Goal: Information Seeking & Learning: Learn about a topic

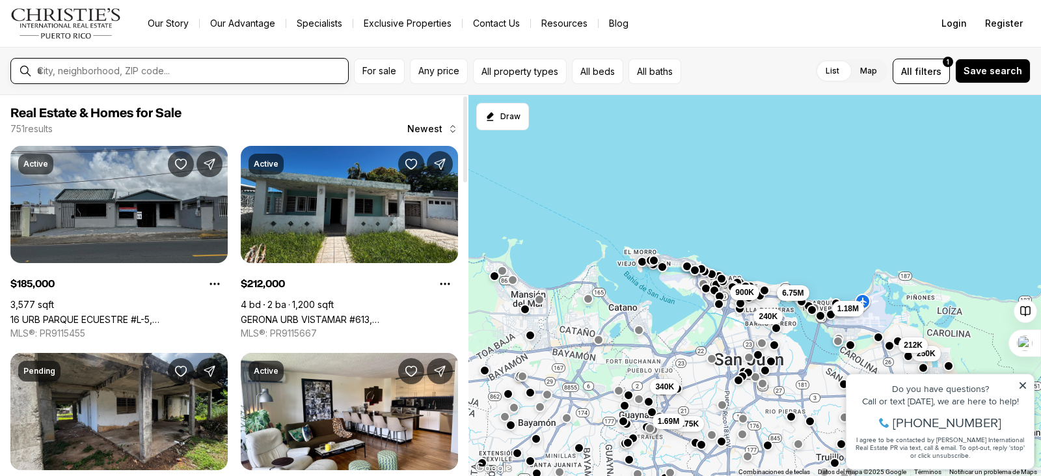
click at [85, 69] on input "text" at bounding box center [190, 71] width 306 height 12
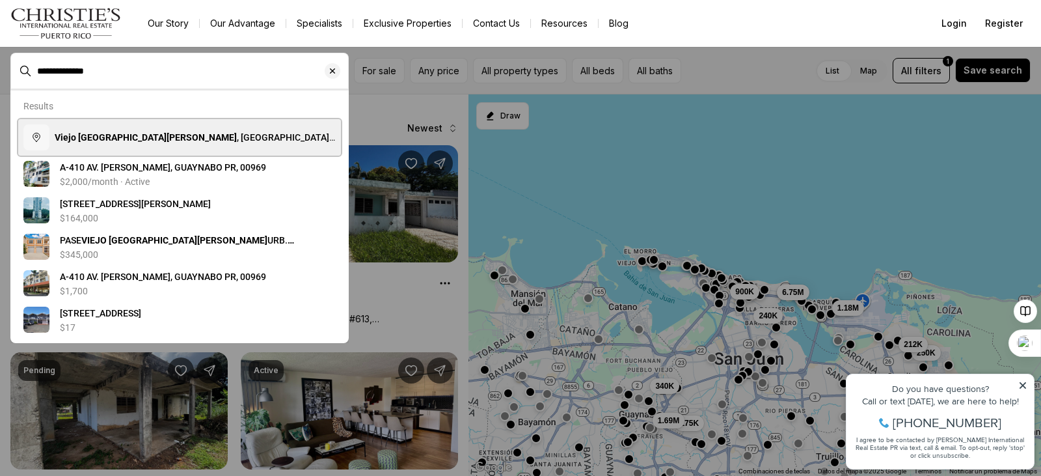
drag, startPoint x: 137, startPoint y: 133, endPoint x: 120, endPoint y: 135, distance: 17.0
click at [136, 133] on span "Viejo San Juan , San Juan Antiguo, San Juan, Puerto Rico" at bounding box center [195, 150] width 281 height 36
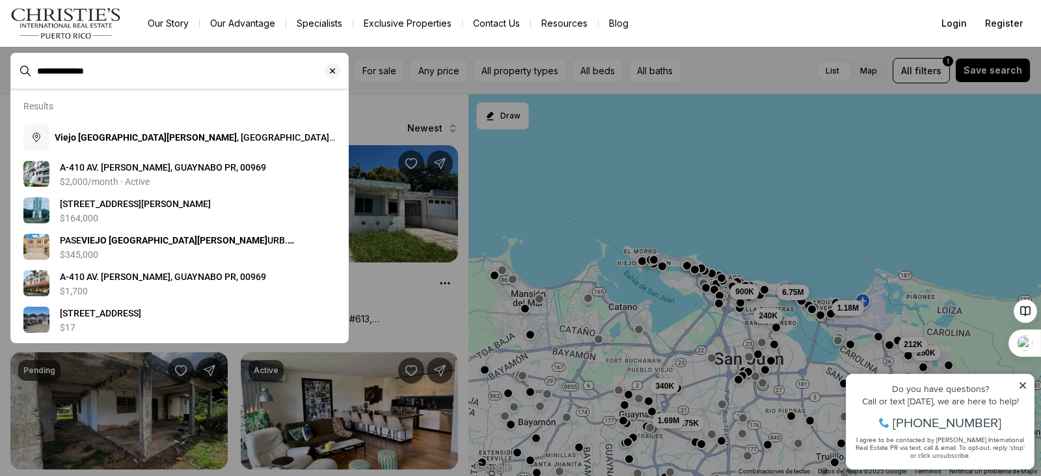
type input "**********"
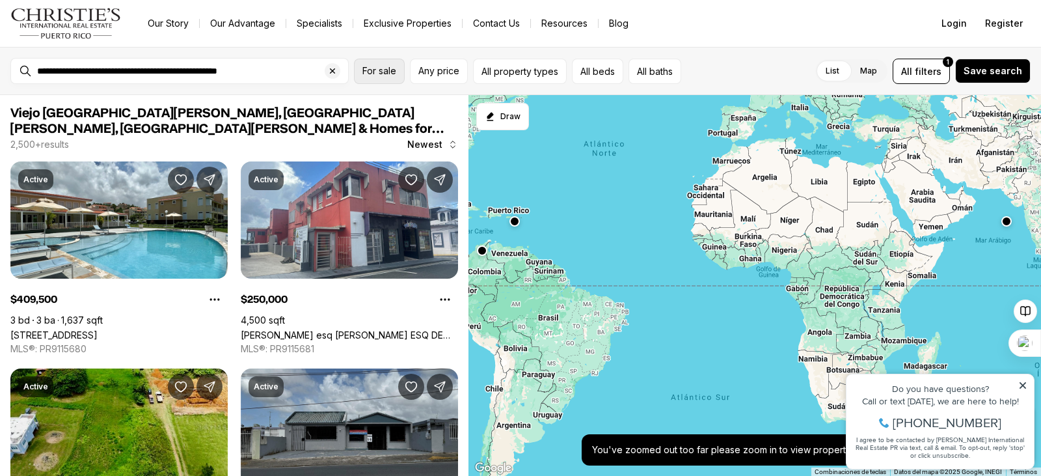
click at [385, 77] on button "For sale" at bounding box center [379, 71] width 51 height 25
click at [409, 25] on link "Exclusive Properties" at bounding box center [407, 23] width 109 height 18
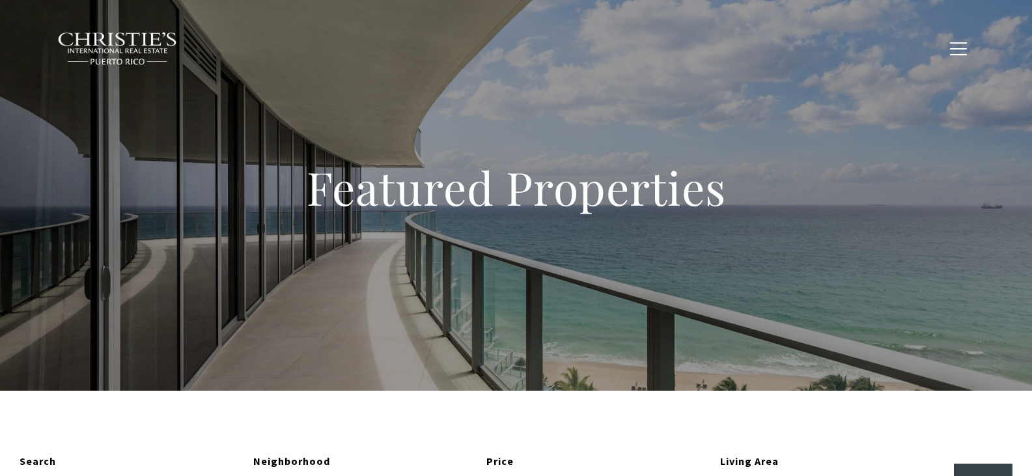
type input "**********"
type input "*********"
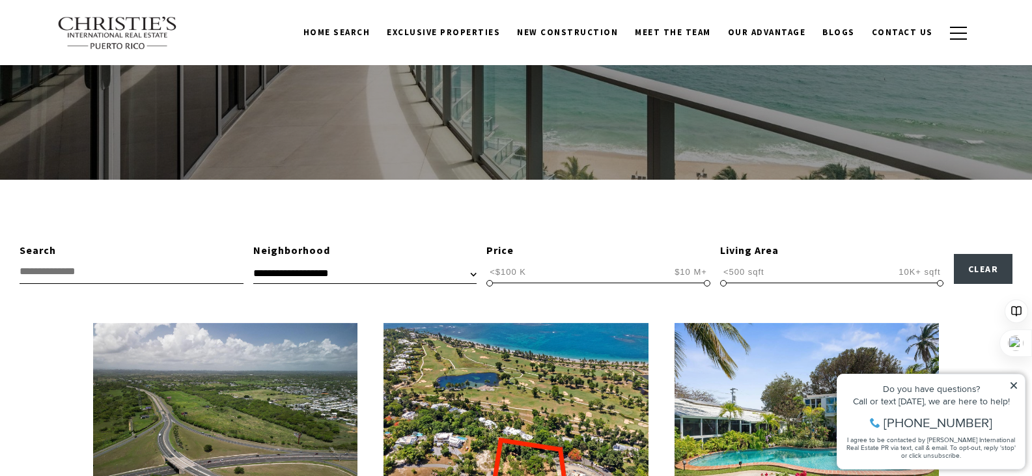
scroll to position [195, 0]
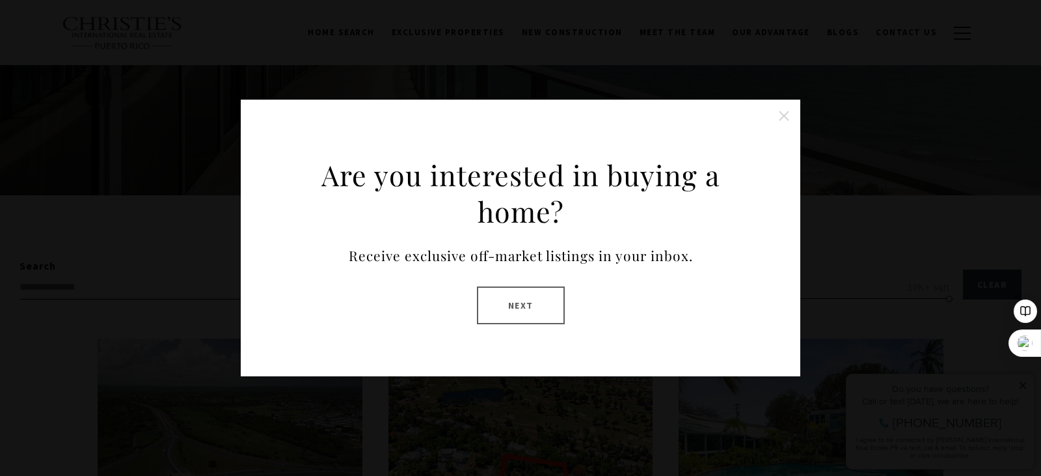
click at [784, 117] on button "Close this option" at bounding box center [784, 116] width 26 height 26
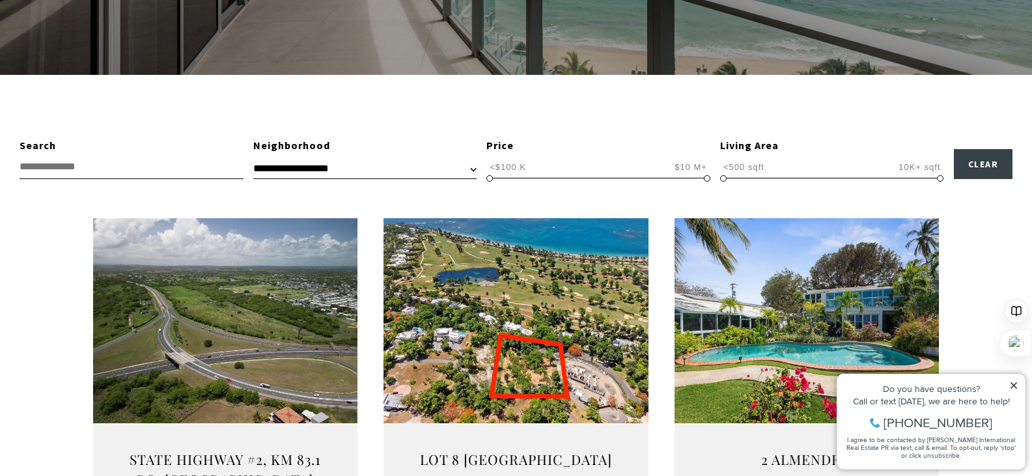
scroll to position [325, 0]
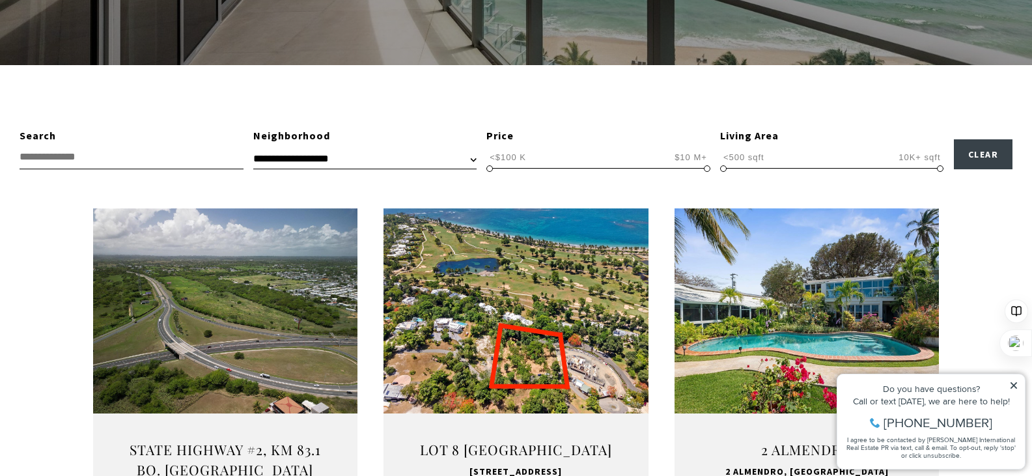
click at [59, 157] on input "text" at bounding box center [132, 157] width 224 height 24
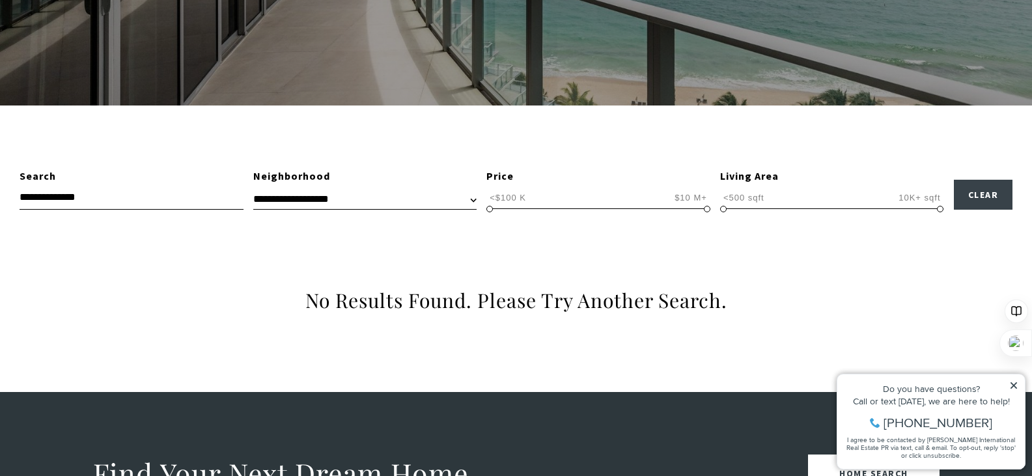
scroll to position [260, 0]
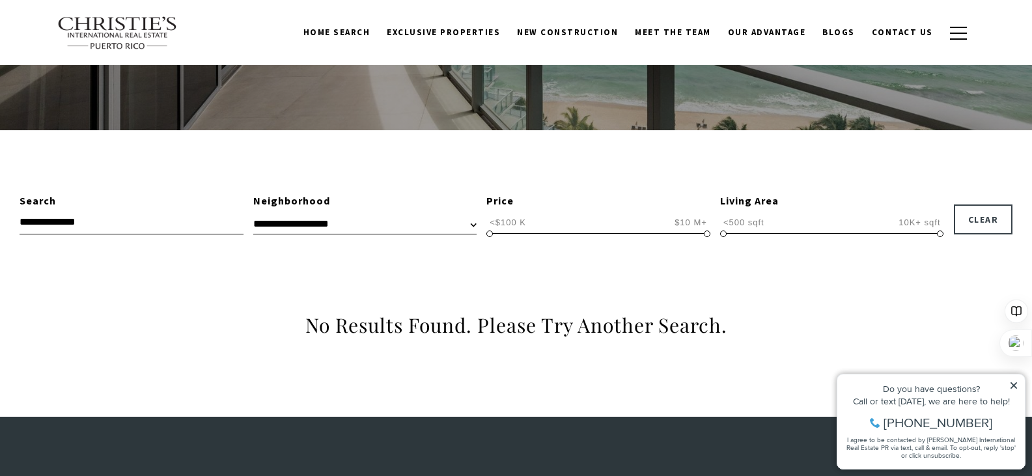
type input "**********"
click at [984, 217] on button "Clear" at bounding box center [983, 219] width 59 height 30
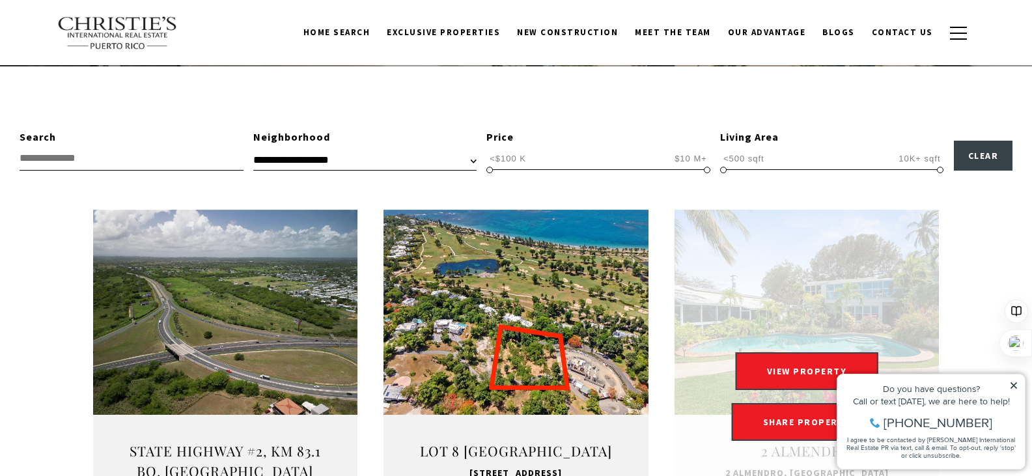
scroll to position [391, 0]
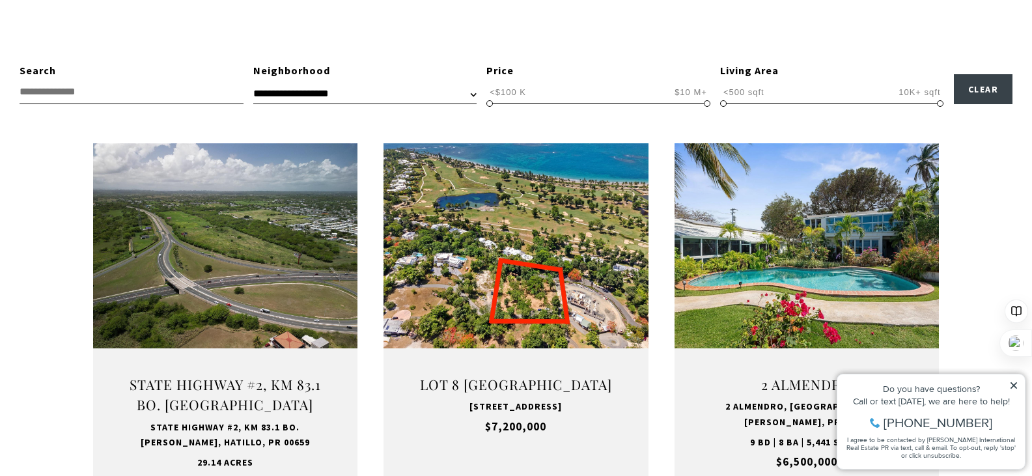
type input "**********"
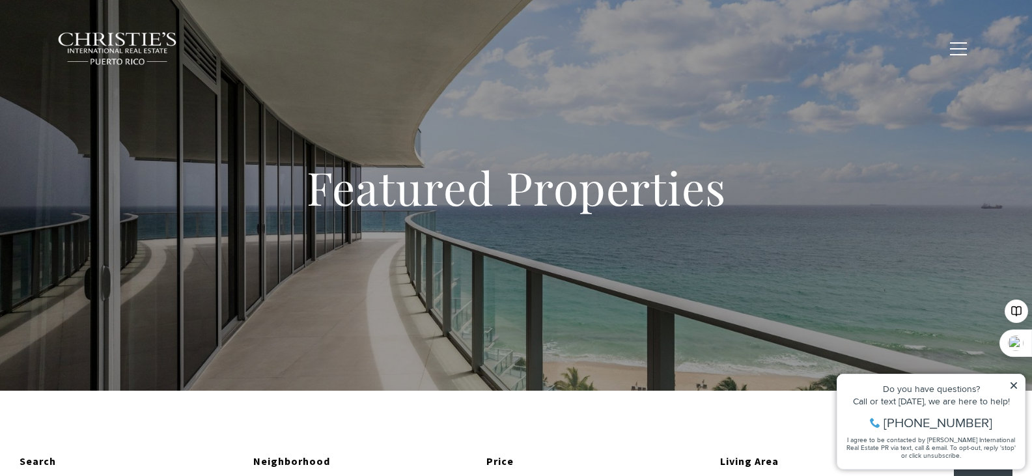
drag, startPoint x: 115, startPoint y: 31, endPoint x: 172, endPoint y: 46, distance: 59.0
click at [115, 32] on img at bounding box center [117, 49] width 121 height 34
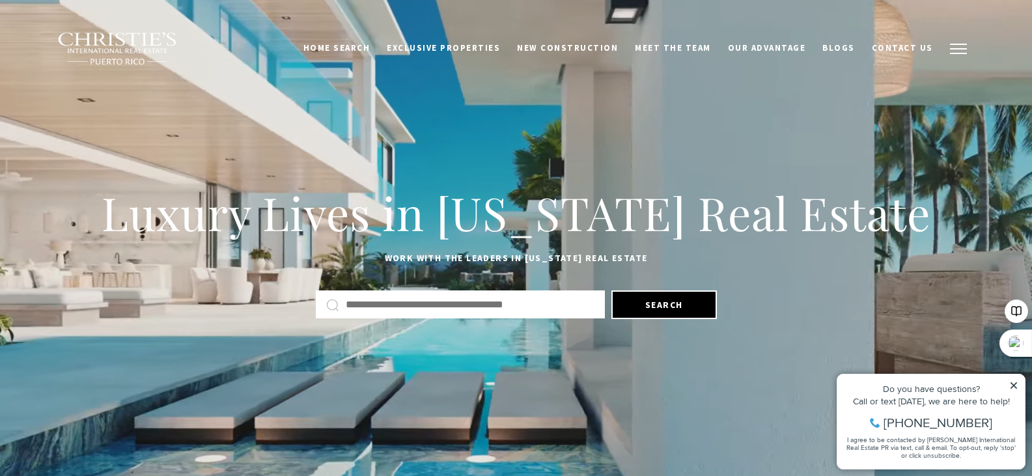
click at [953, 48] on span "button" at bounding box center [958, 48] width 17 height 1
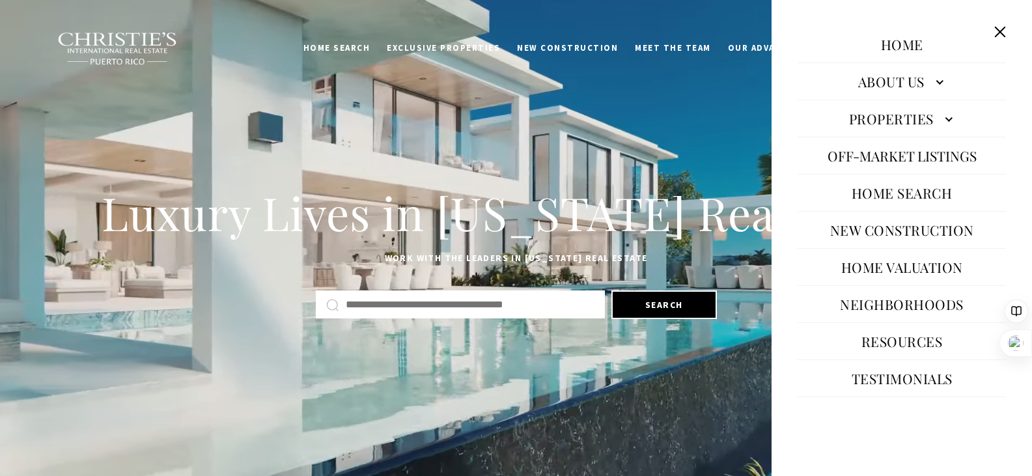
click at [929, 119] on link "Properties" at bounding box center [901, 118] width 208 height 31
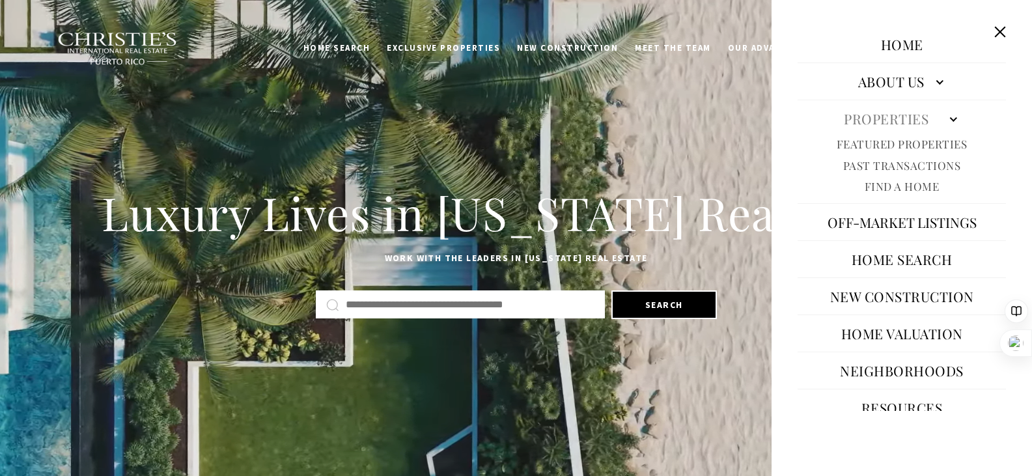
click at [915, 143] on link "Featured Properties" at bounding box center [901, 144] width 131 height 15
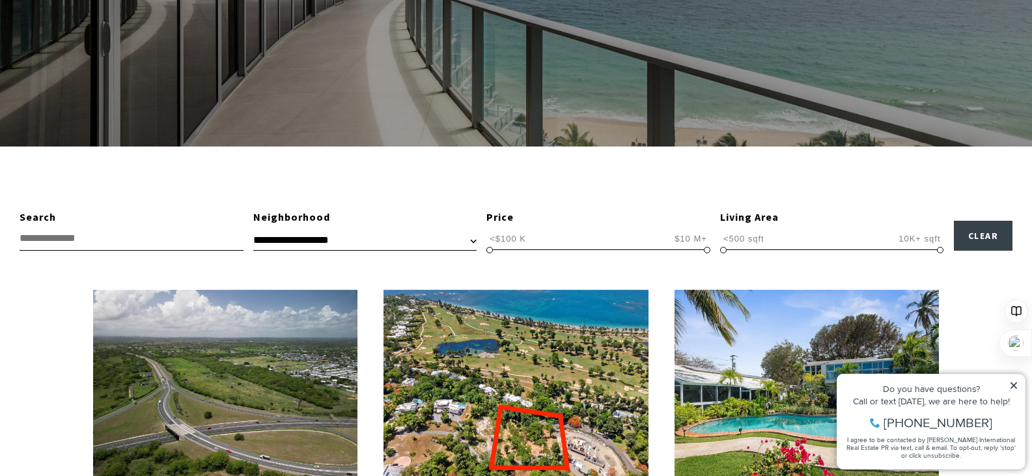
scroll to position [325, 0]
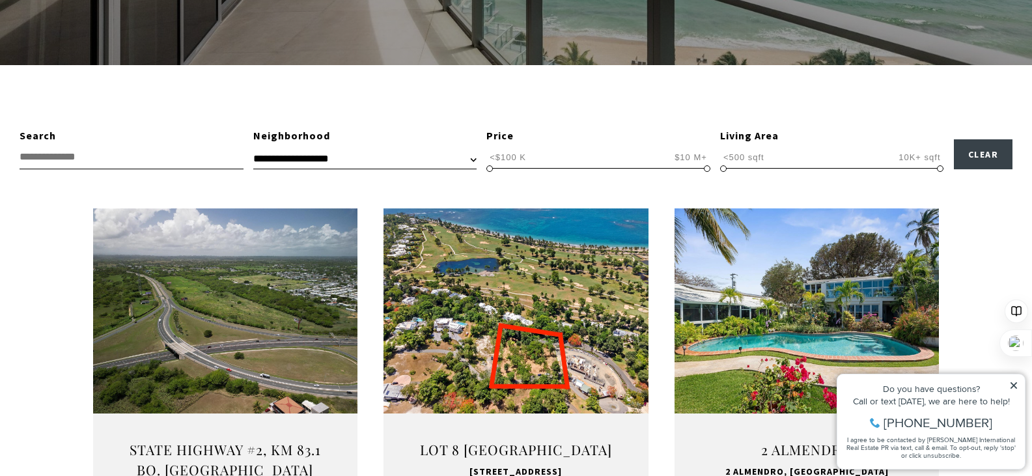
click at [467, 160] on select "**********" at bounding box center [364, 159] width 223 height 20
select select "**********"
click at [253, 149] on select "**********" at bounding box center [364, 159] width 223 height 20
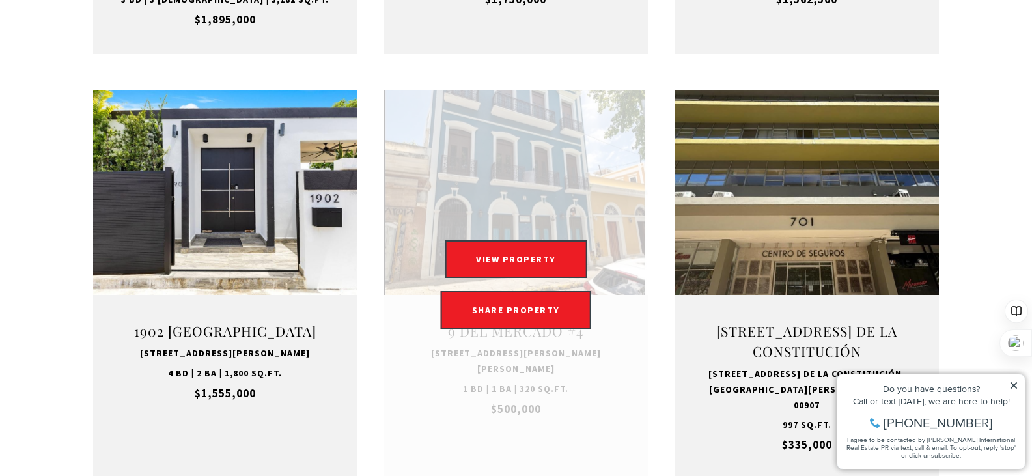
scroll to position [1302, 0]
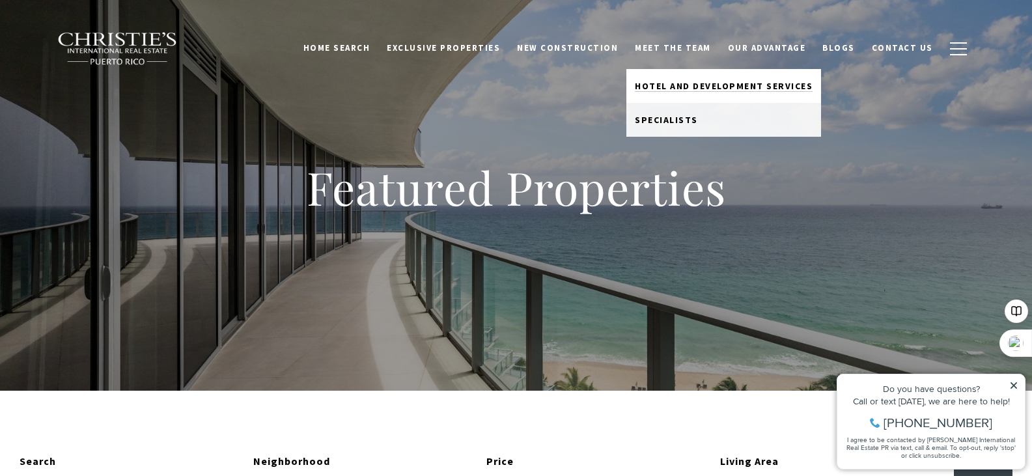
click at [690, 85] on span "Hotel and Development Services" at bounding box center [724, 86] width 178 height 12
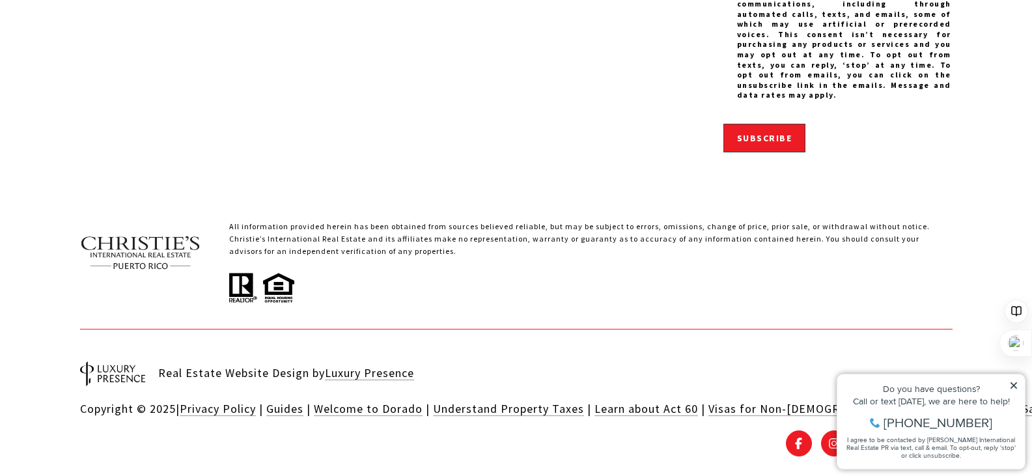
scroll to position [2249, 0]
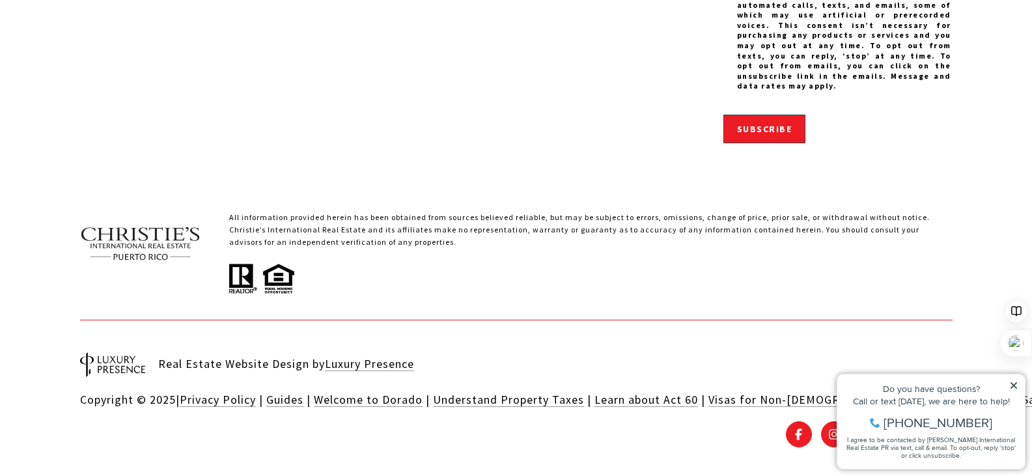
click at [1015, 385] on icon at bounding box center [1013, 385] width 9 height 9
click at [1011, 385] on icon at bounding box center [1013, 385] width 9 height 9
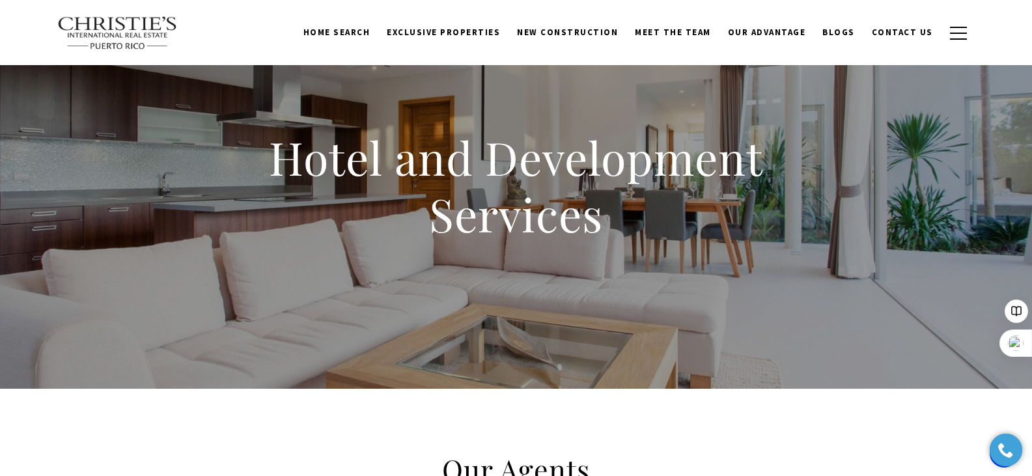
scroll to position [0, 0]
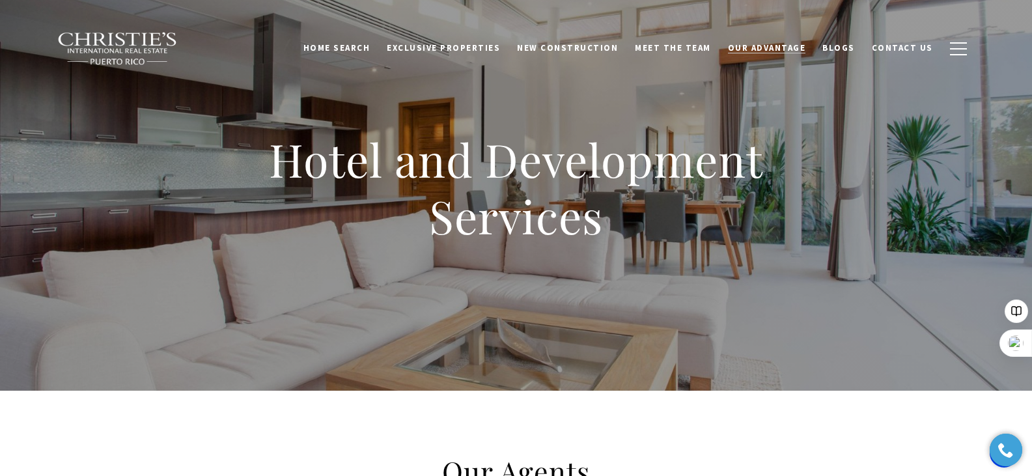
click at [778, 51] on span "Our Advantage" at bounding box center [767, 47] width 78 height 11
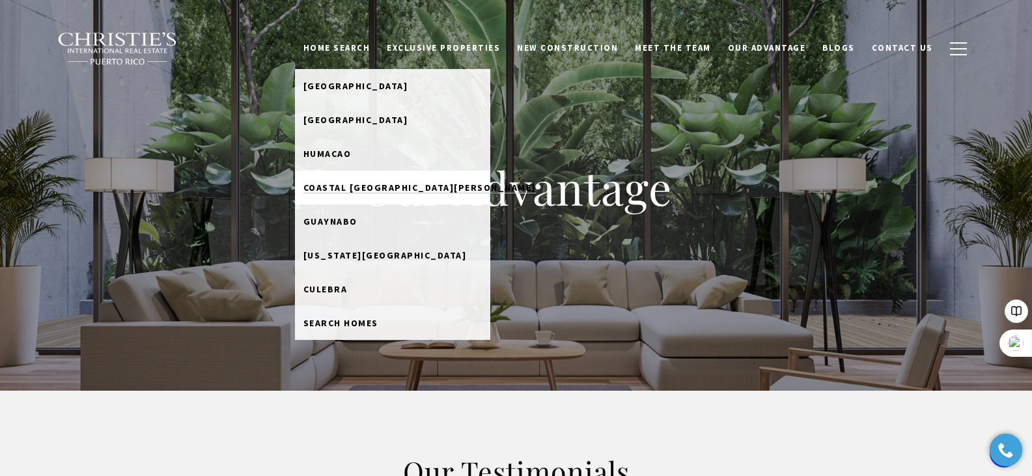
click at [391, 190] on span "Coastal San Juan" at bounding box center [419, 188] width 232 height 12
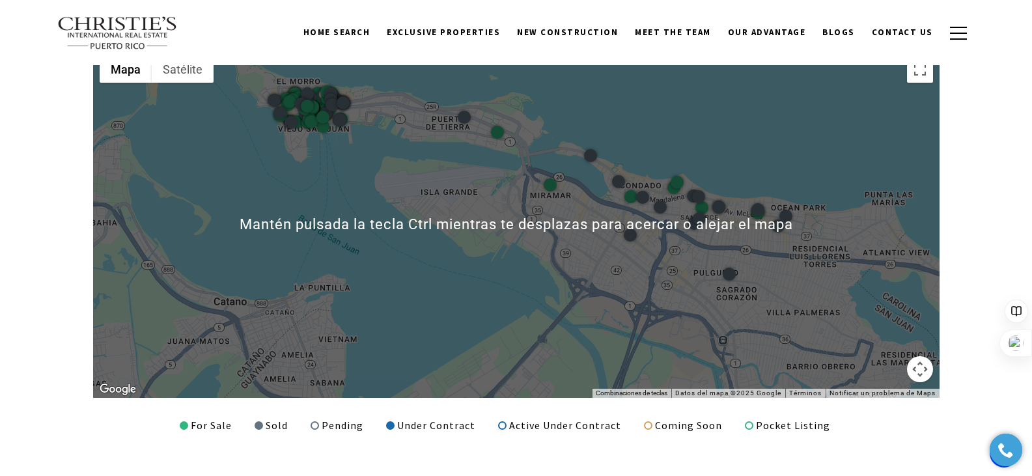
scroll to position [1627, 0]
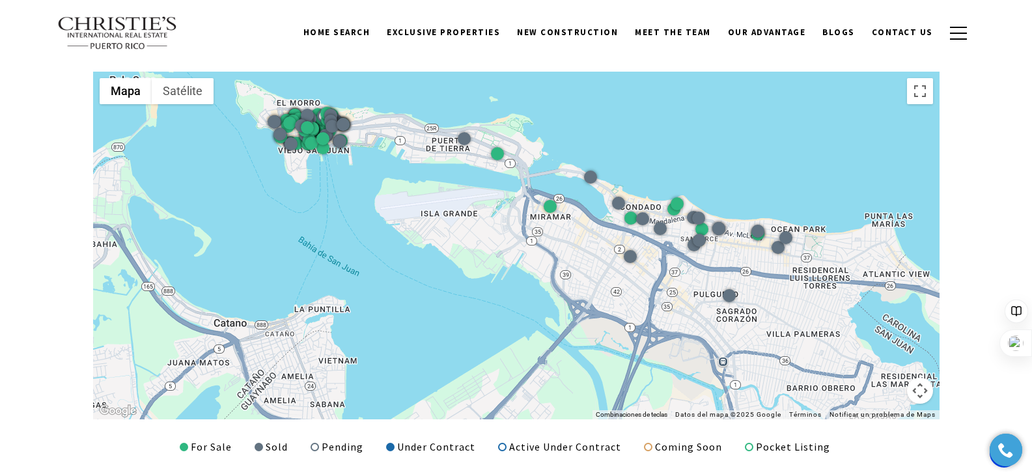
click at [320, 180] on div at bounding box center [516, 246] width 846 height 348
click at [313, 169] on div at bounding box center [516, 246] width 846 height 348
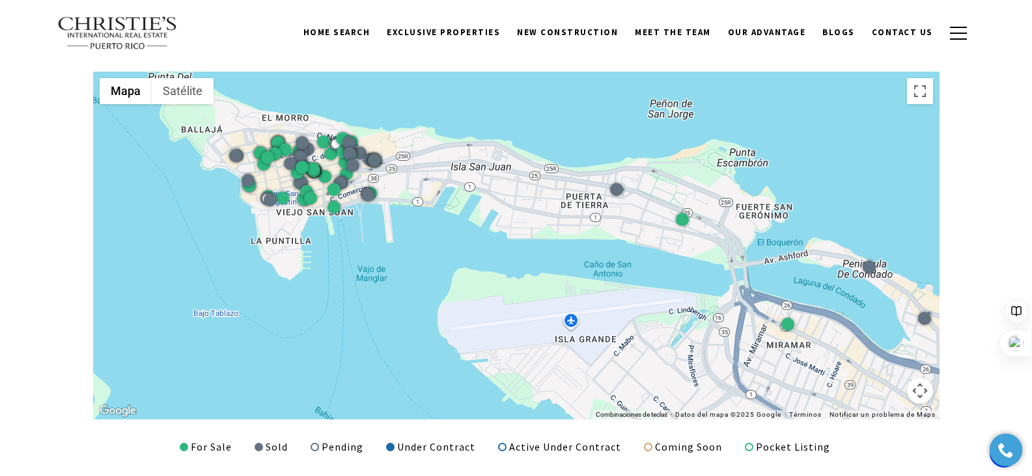
drag, startPoint x: 307, startPoint y: 171, endPoint x: 311, endPoint y: 254, distance: 84.1
click at [311, 254] on div at bounding box center [516, 246] width 846 height 348
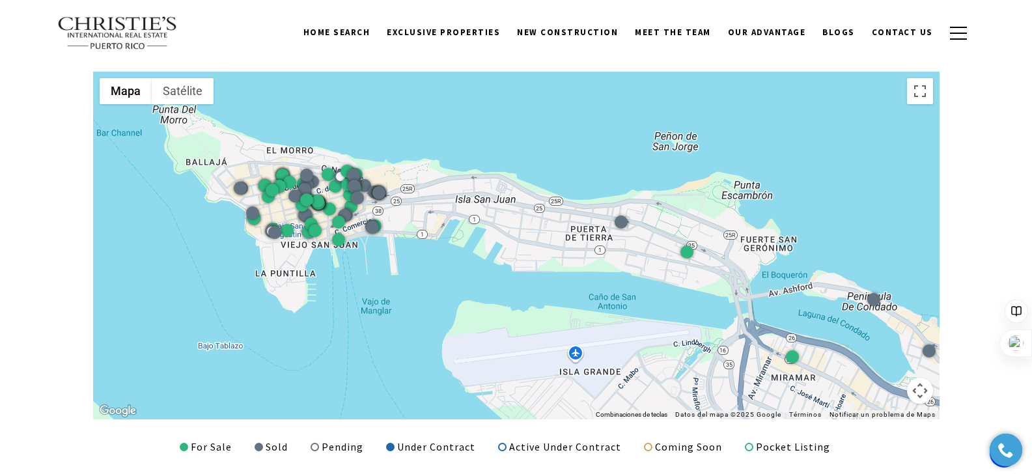
click at [299, 255] on div at bounding box center [516, 246] width 846 height 348
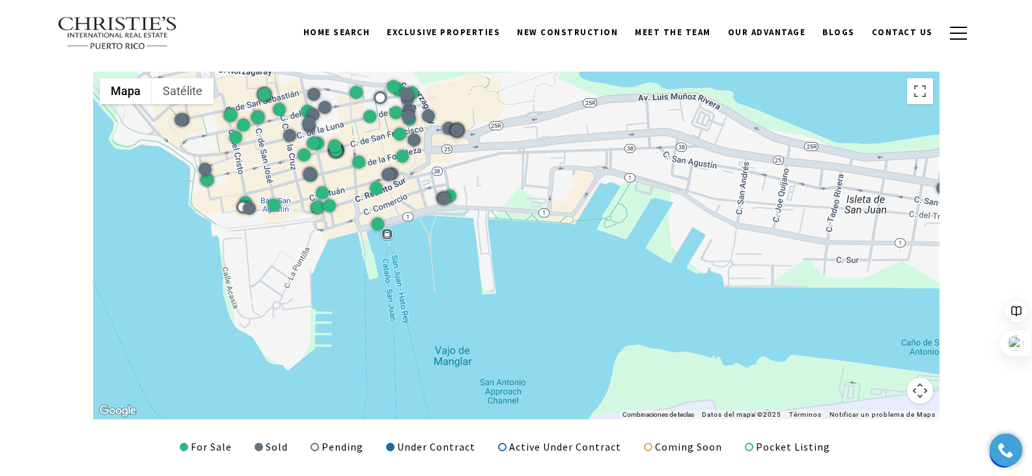
click at [368, 208] on div at bounding box center [516, 246] width 846 height 348
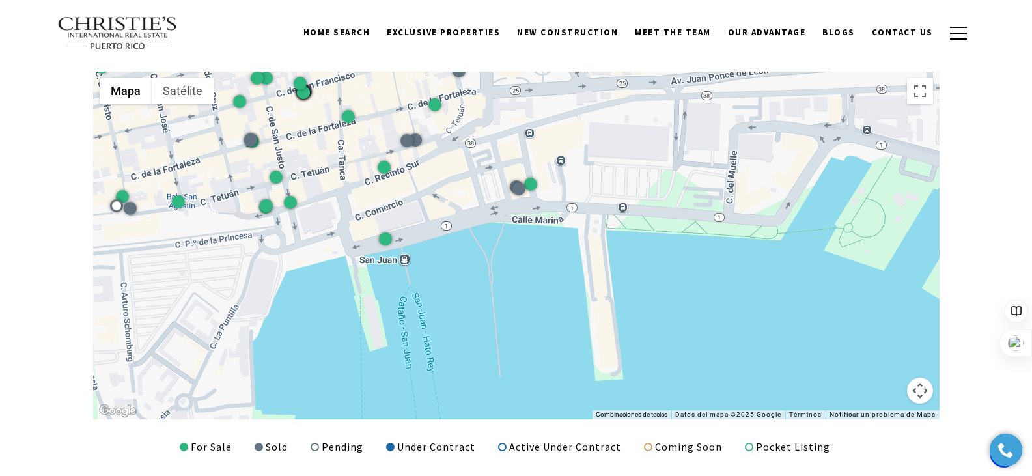
click at [420, 184] on div at bounding box center [516, 246] width 846 height 348
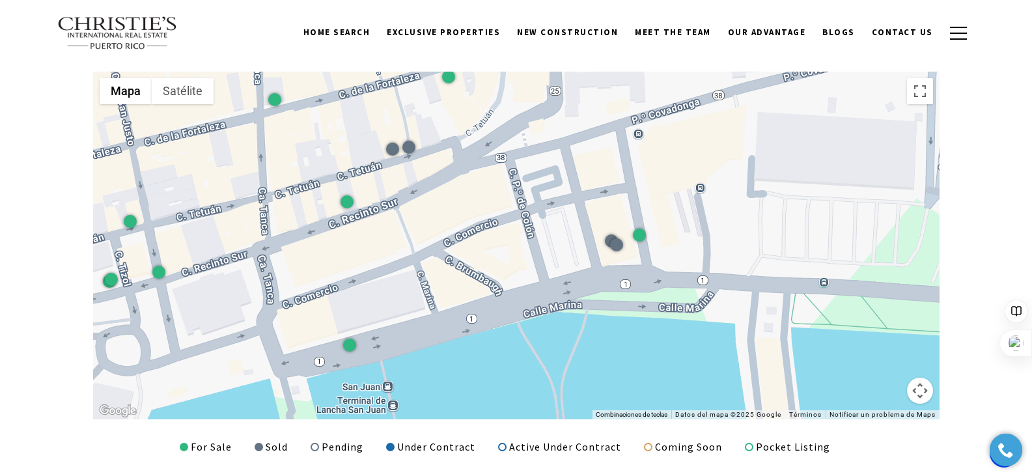
drag, startPoint x: 415, startPoint y: 187, endPoint x: 415, endPoint y: 234, distance: 47.5
click at [415, 234] on div at bounding box center [516, 246] width 846 height 348
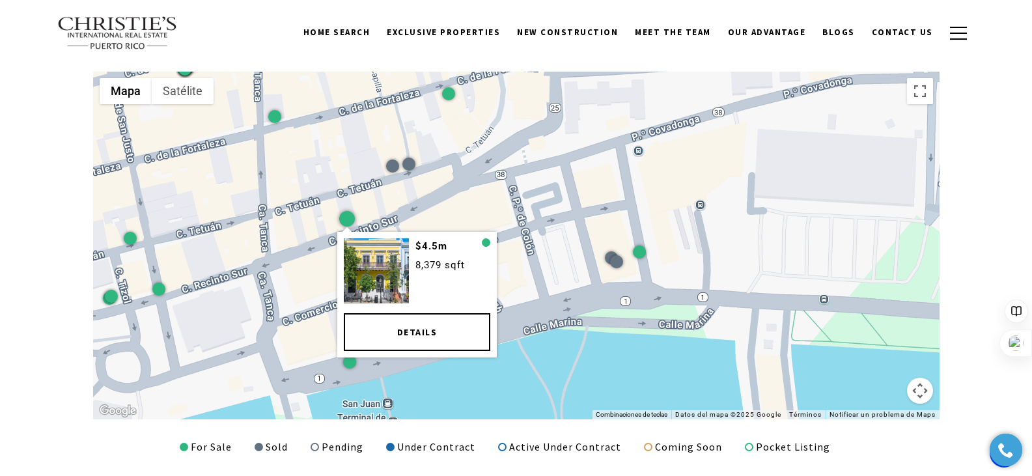
click at [410, 339] on link "Details" at bounding box center [416, 332] width 146 height 38
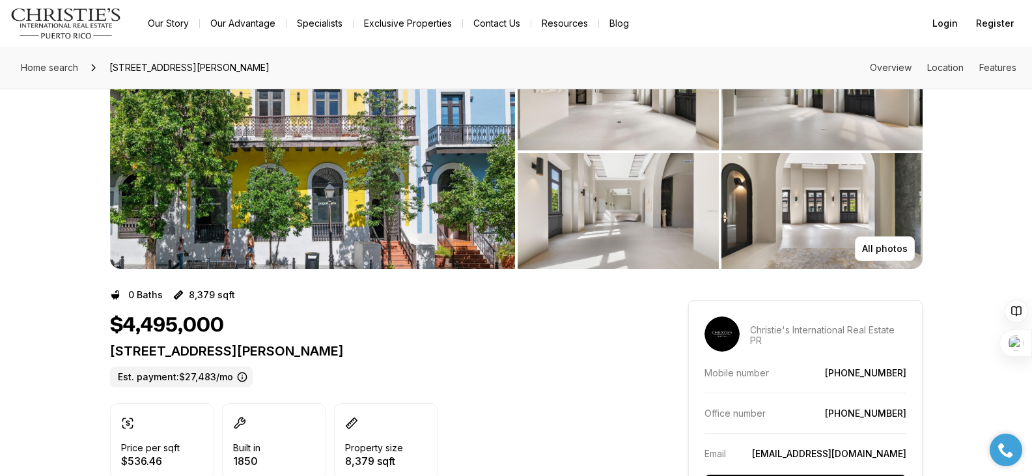
scroll to position [140, 0]
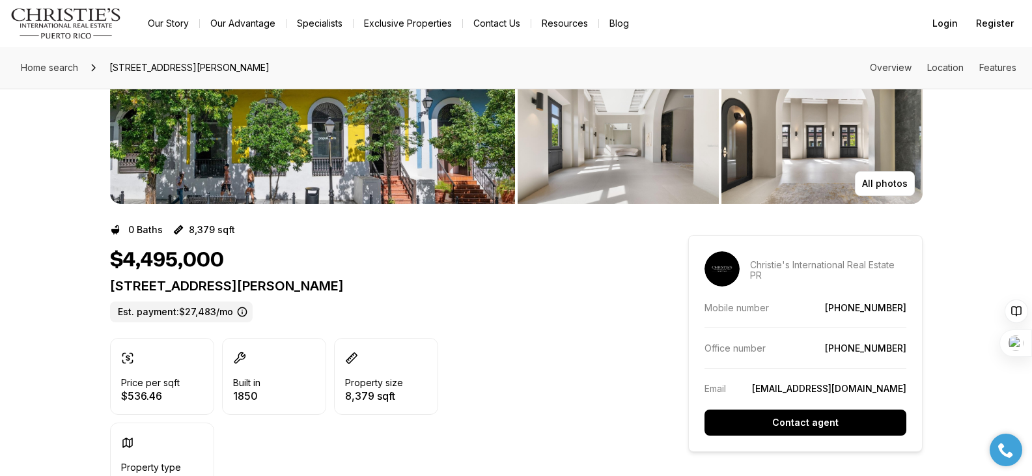
click at [281, 178] on img "View image gallery" at bounding box center [312, 86] width 405 height 234
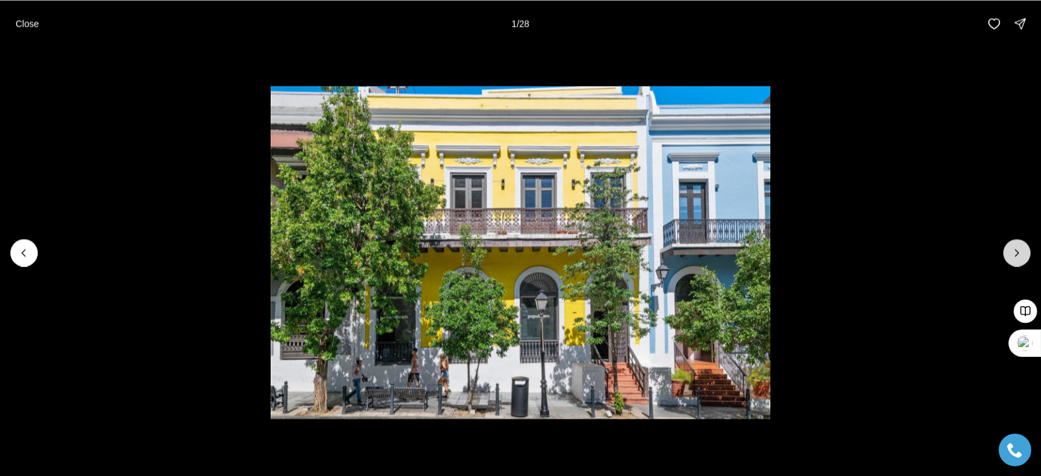
click at [1025, 249] on button "Next slide" at bounding box center [1017, 252] width 27 height 27
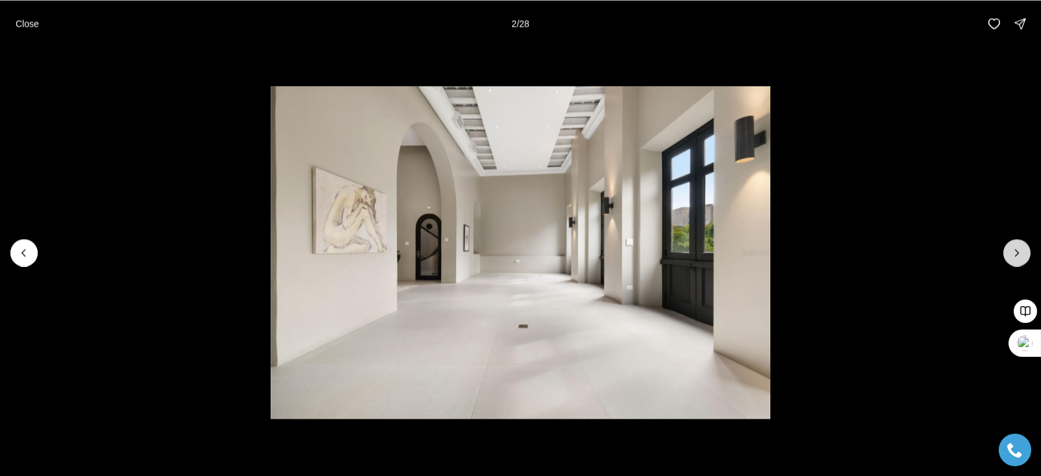
click at [1025, 249] on button "Next slide" at bounding box center [1017, 252] width 27 height 27
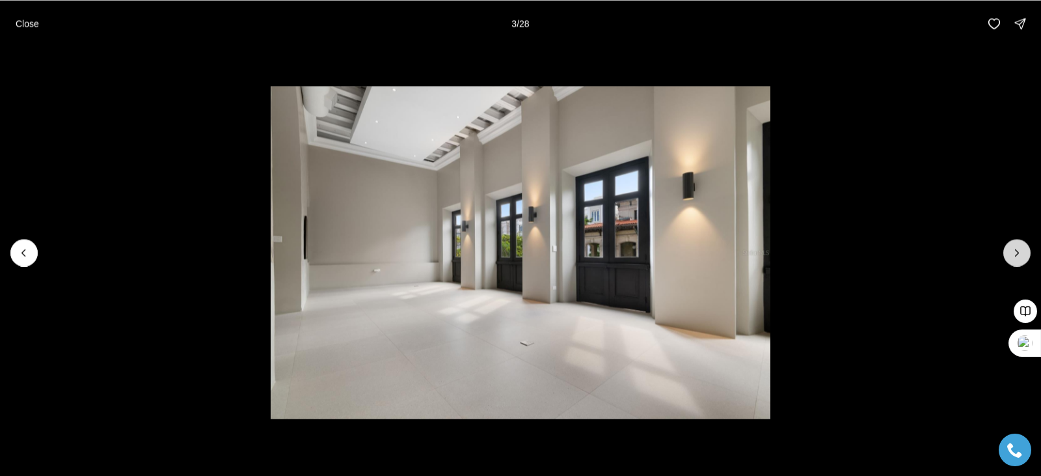
click at [1025, 249] on button "Next slide" at bounding box center [1017, 252] width 27 height 27
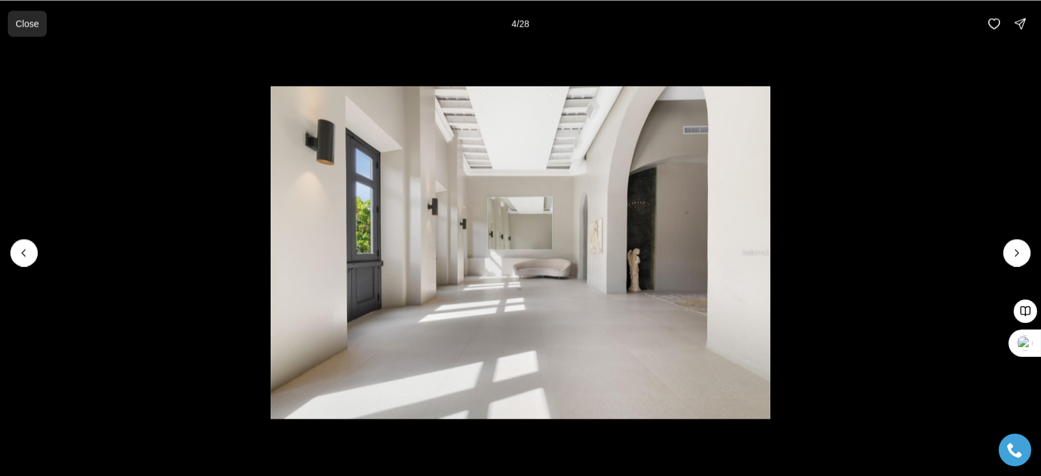
click at [27, 20] on p "Close" at bounding box center [27, 23] width 23 height 10
